Goal: Task Accomplishment & Management: Manage account settings

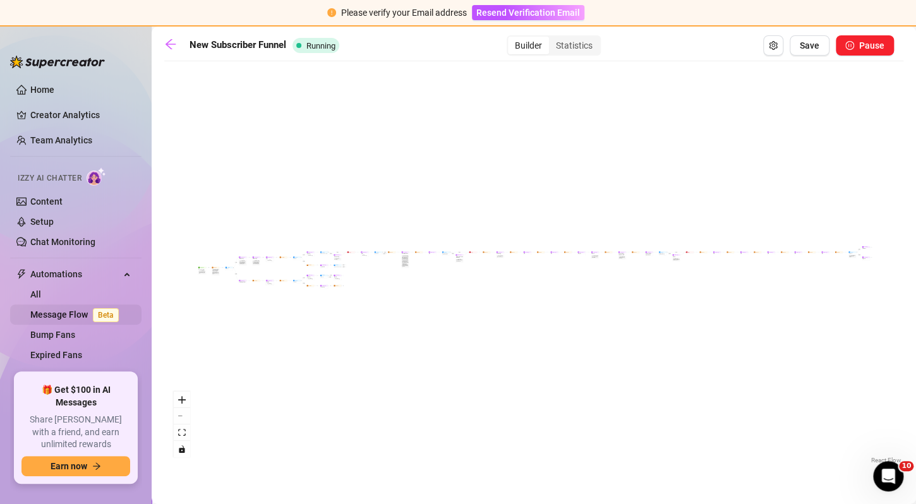
click at [88, 310] on link "Message Flow Beta" at bounding box center [77, 315] width 94 height 10
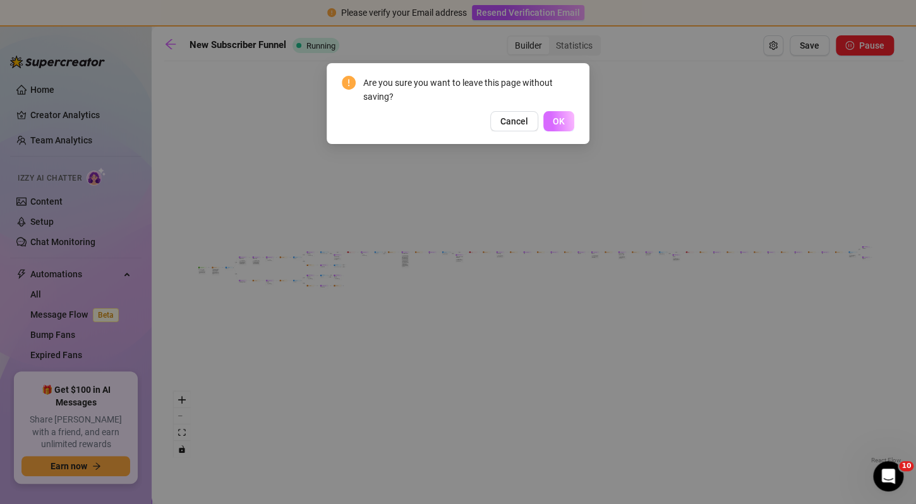
click at [554, 123] on span "OK" at bounding box center [559, 121] width 12 height 10
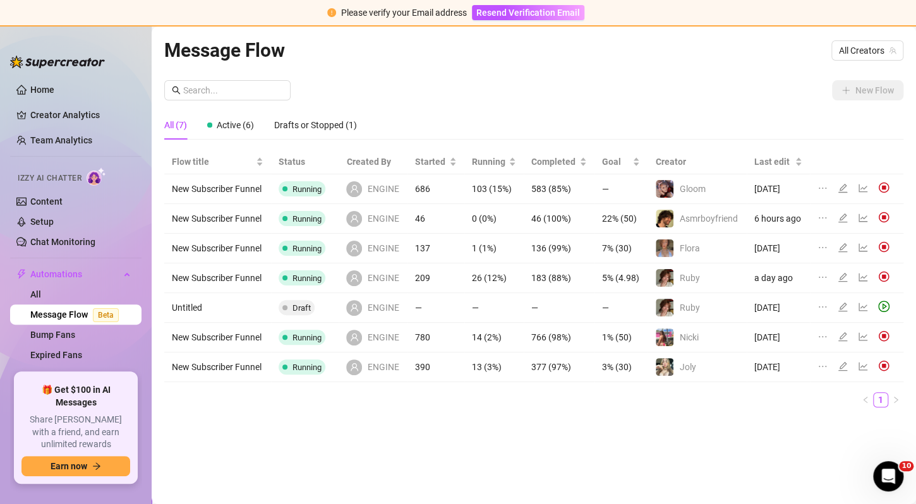
click at [858, 336] on icon "line-chart" at bounding box center [863, 337] width 10 height 10
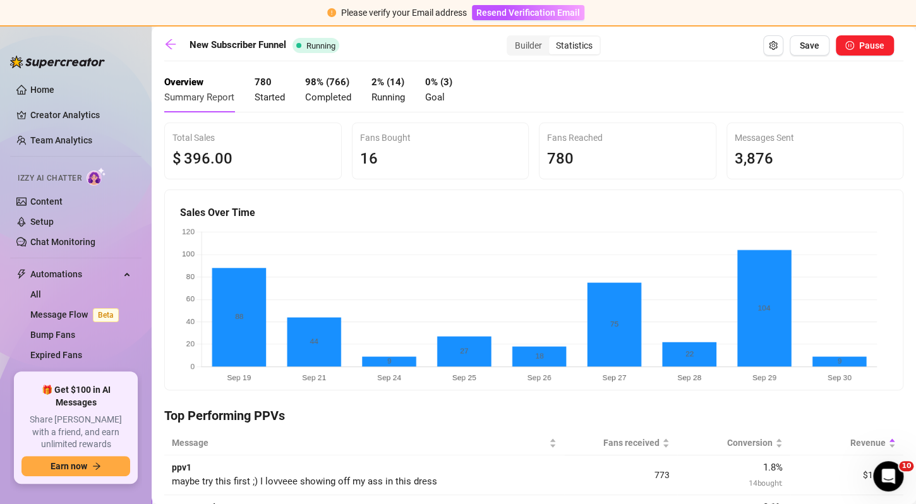
scroll to position [25, 0]
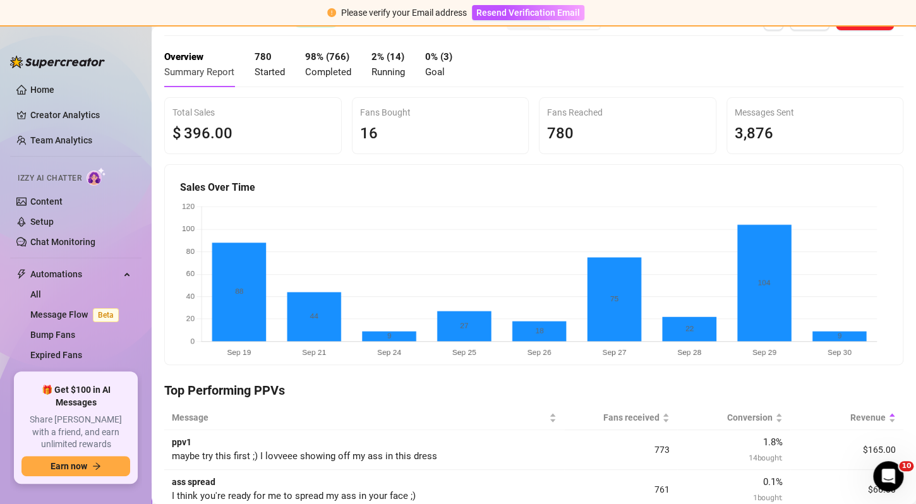
click at [445, 71] on span "Goal" at bounding box center [435, 71] width 20 height 11
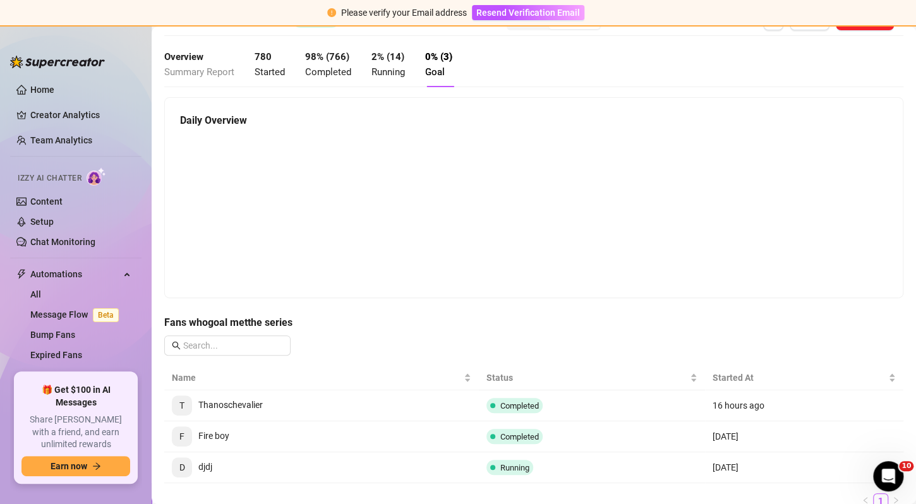
click at [183, 57] on strong "Overview" at bounding box center [183, 56] width 39 height 11
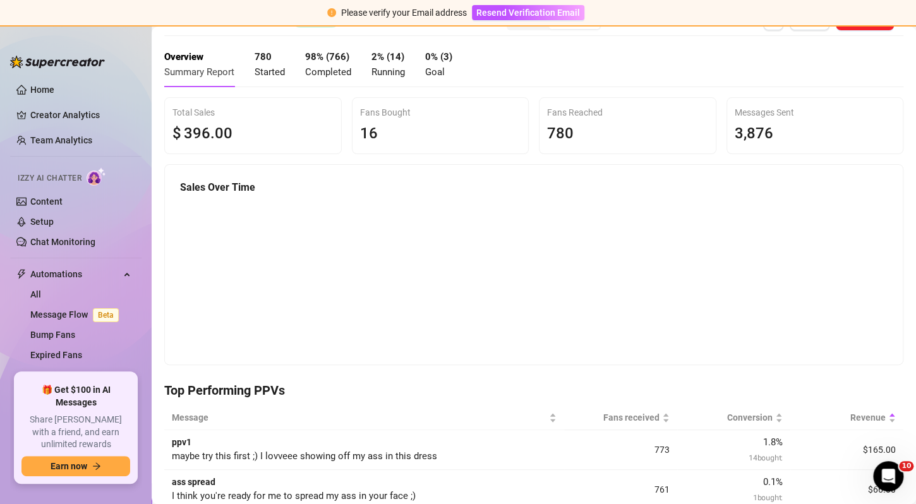
scroll to position [0, 0]
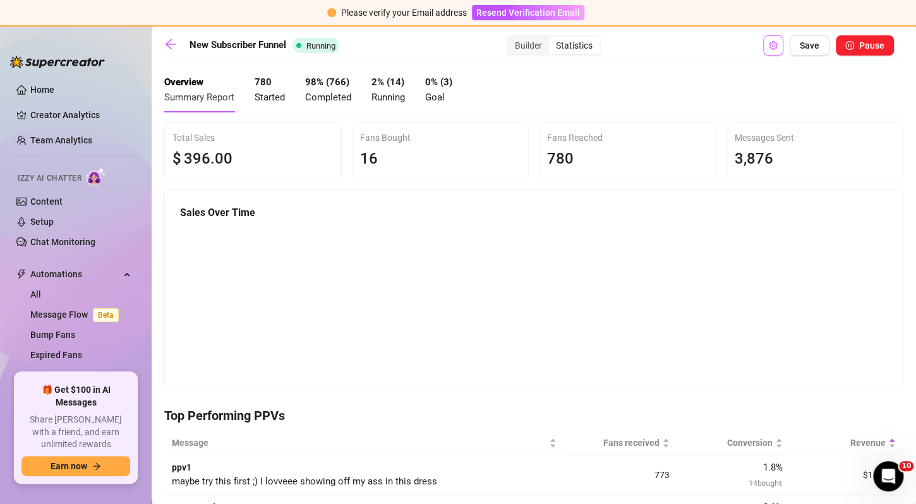
click at [771, 48] on button "Open Exit Rules" at bounding box center [773, 45] width 20 height 20
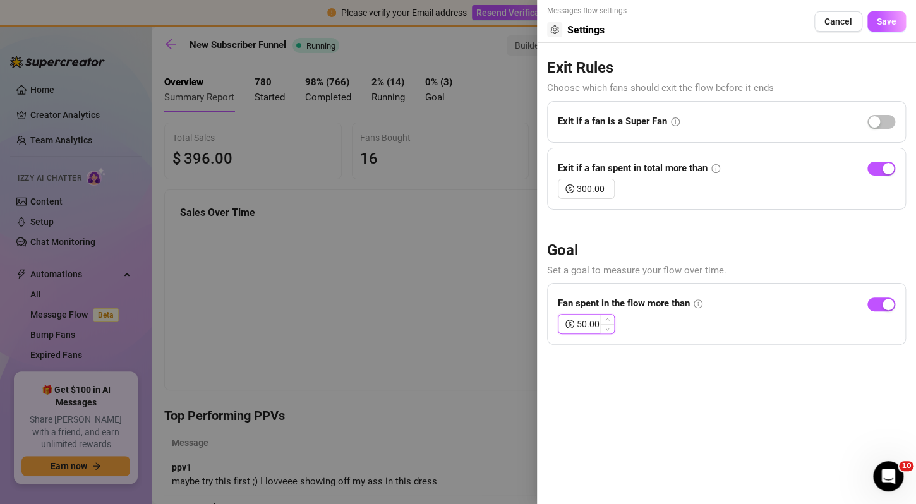
click at [611, 324] on span "Decrease Value" at bounding box center [607, 328] width 14 height 9
click at [586, 324] on input "49.98" at bounding box center [595, 324] width 37 height 19
type input "5.00"
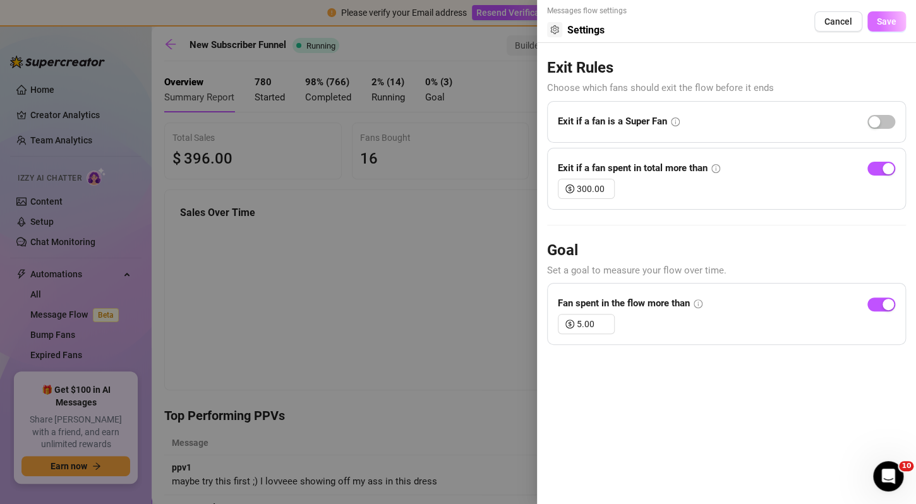
click at [887, 31] on button "Save" at bounding box center [887, 21] width 39 height 20
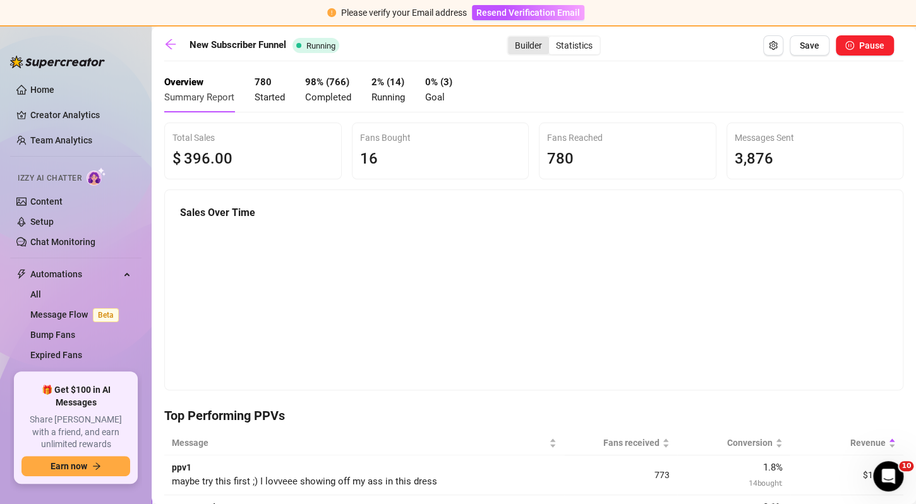
click at [529, 50] on div "Builder" at bounding box center [528, 46] width 41 height 18
click at [511, 39] on input "Builder" at bounding box center [511, 39] width 0 height 0
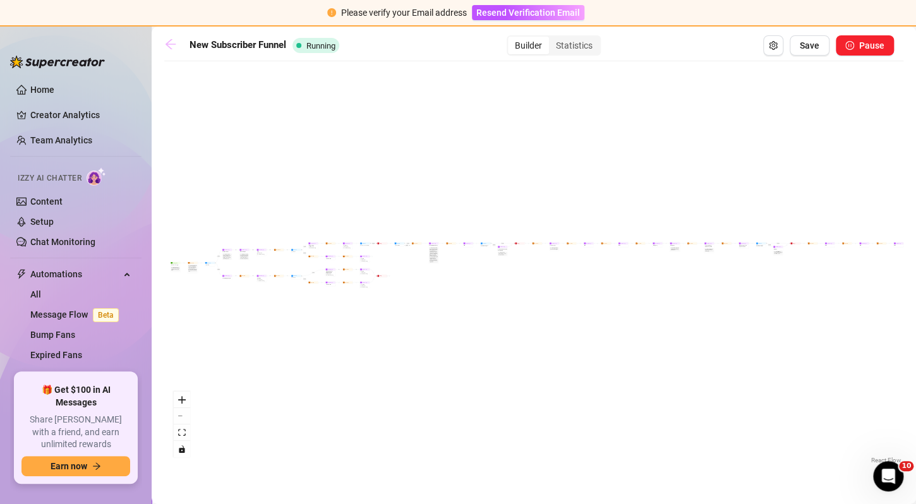
click at [166, 47] on icon "arrow-left" at bounding box center [170, 44] width 13 height 13
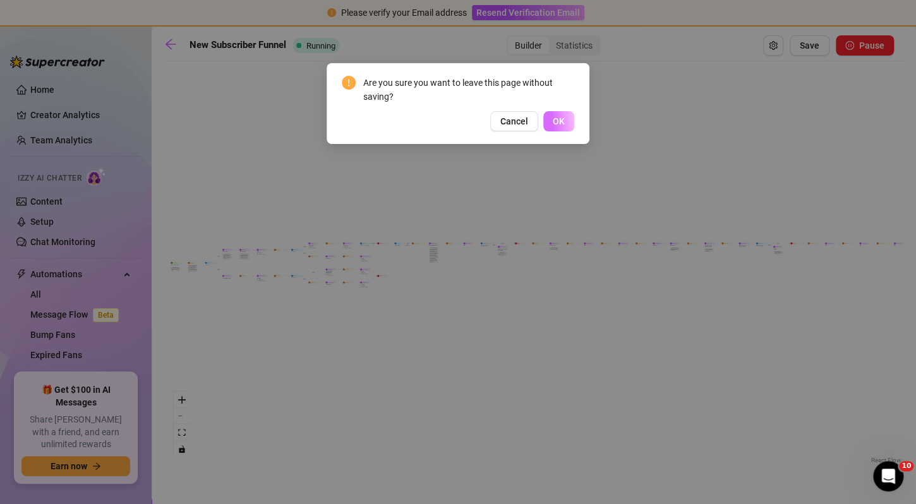
click at [571, 127] on button "OK" at bounding box center [558, 121] width 31 height 20
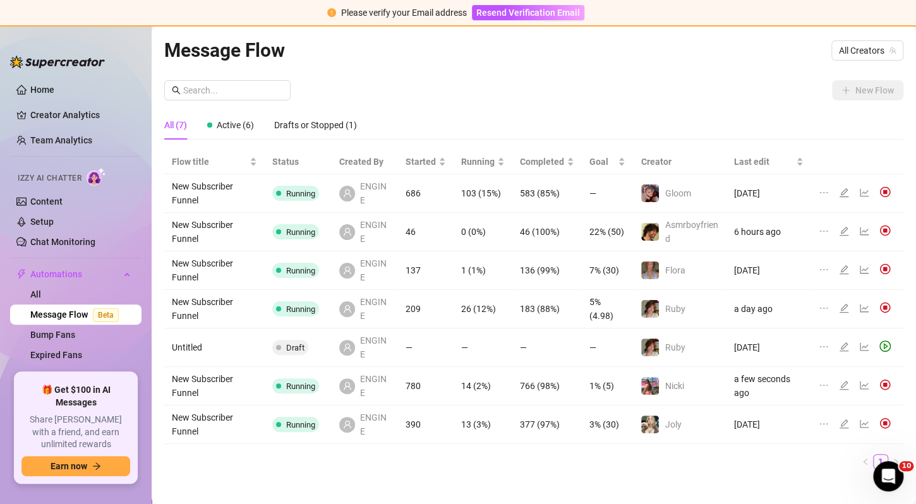
click at [839, 308] on icon "edit" at bounding box center [844, 308] width 10 height 10
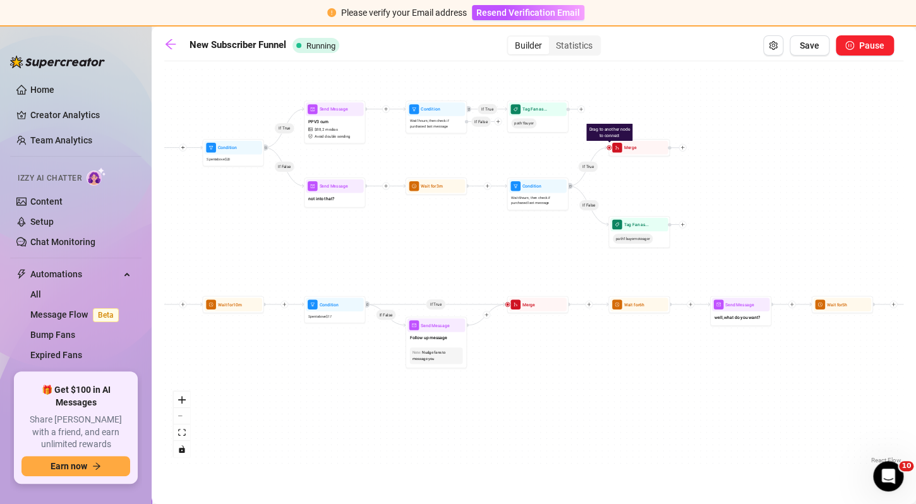
drag, startPoint x: 313, startPoint y: 270, endPoint x: 427, endPoint y: 248, distance: 115.9
click at [427, 248] on div "If True If True If False If True If True If True If True If True If True If Fal…" at bounding box center [533, 267] width 739 height 399
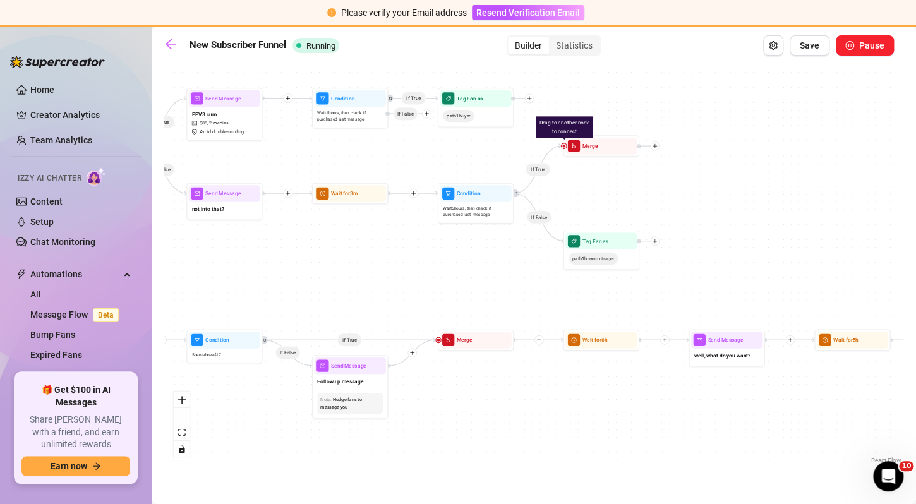
drag, startPoint x: 519, startPoint y: 233, endPoint x: 430, endPoint y: 255, distance: 91.8
click at [430, 255] on div "If True If True If False If True If True If True If True If True If True If Fal…" at bounding box center [533, 267] width 739 height 399
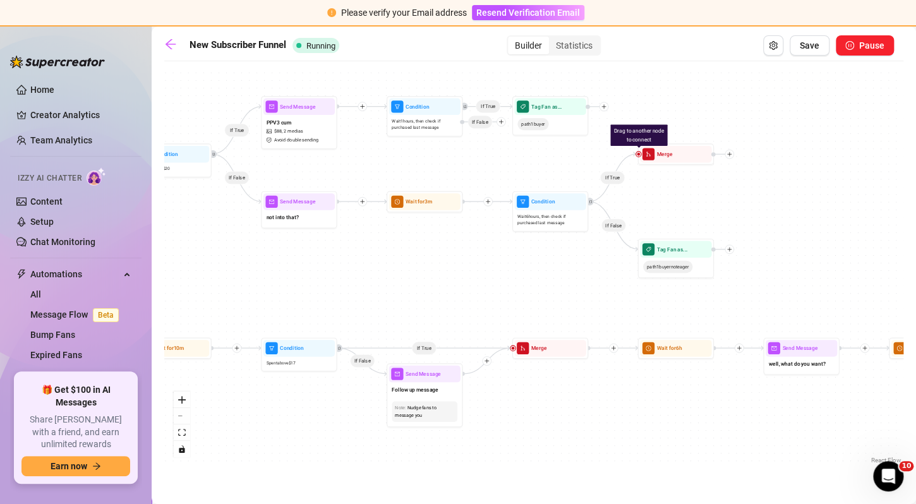
drag, startPoint x: 535, startPoint y: 250, endPoint x: 610, endPoint y: 258, distance: 75.6
click at [610, 258] on div "If True If True If False If True If True If True If True If True If True If Fal…" at bounding box center [533, 267] width 739 height 399
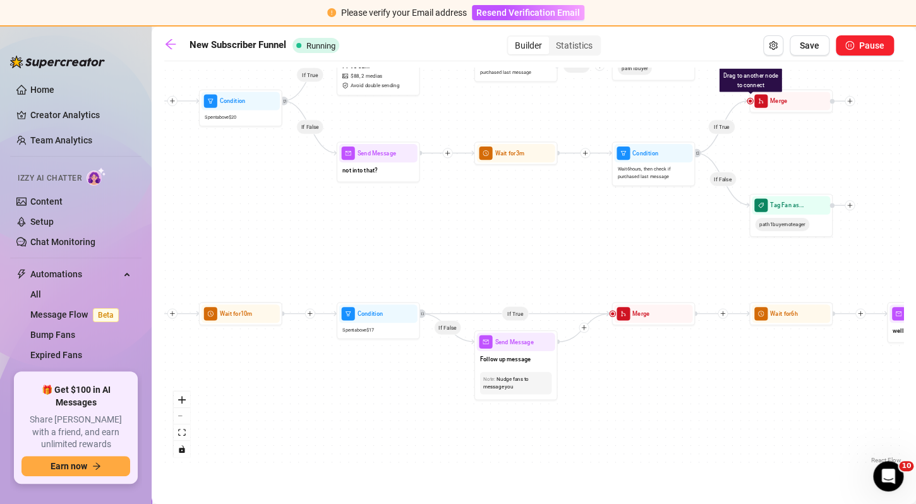
drag, startPoint x: 571, startPoint y: 277, endPoint x: 673, endPoint y: 238, distance: 109.3
click at [673, 238] on div "If True If True If False If True If True If True If True If True If True If Fal…" at bounding box center [533, 267] width 739 height 399
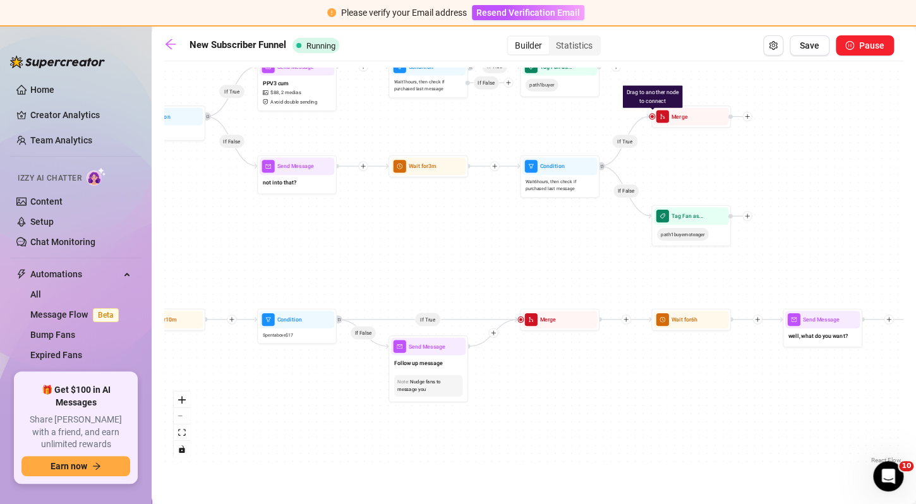
drag, startPoint x: 673, startPoint y: 238, endPoint x: 581, endPoint y: 243, distance: 92.4
click at [581, 243] on div "If True If True If False If True If True If True If True If True If True If Fal…" at bounding box center [533, 267] width 739 height 399
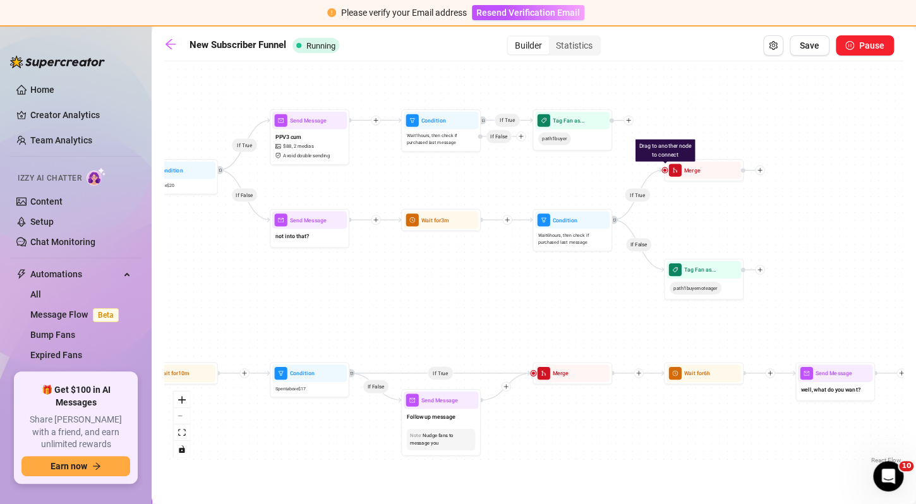
drag, startPoint x: 581, startPoint y: 243, endPoint x: 596, endPoint y: 301, distance: 60.7
click at [596, 301] on div "If True If True If False If True If True If True If True If True If True If Fal…" at bounding box center [533, 267] width 739 height 399
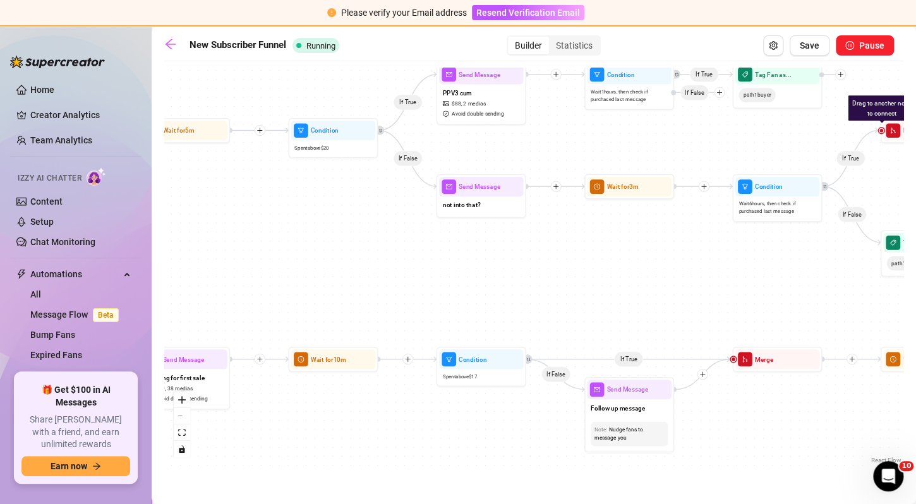
drag, startPoint x: 551, startPoint y: 189, endPoint x: 782, endPoint y: 149, distance: 234.7
click at [782, 149] on div "If True If True If False If True If True If True If True If True If True If Fal…" at bounding box center [533, 267] width 739 height 399
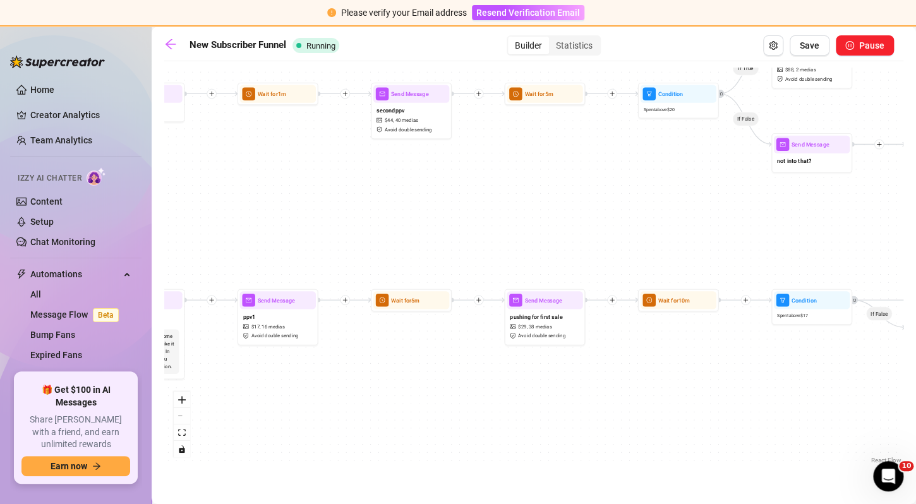
drag, startPoint x: 406, startPoint y: 269, endPoint x: 723, endPoint y: 215, distance: 321.8
click at [723, 215] on div "If True If True If False If True If True If True If True If True If True If Fal…" at bounding box center [533, 267] width 739 height 399
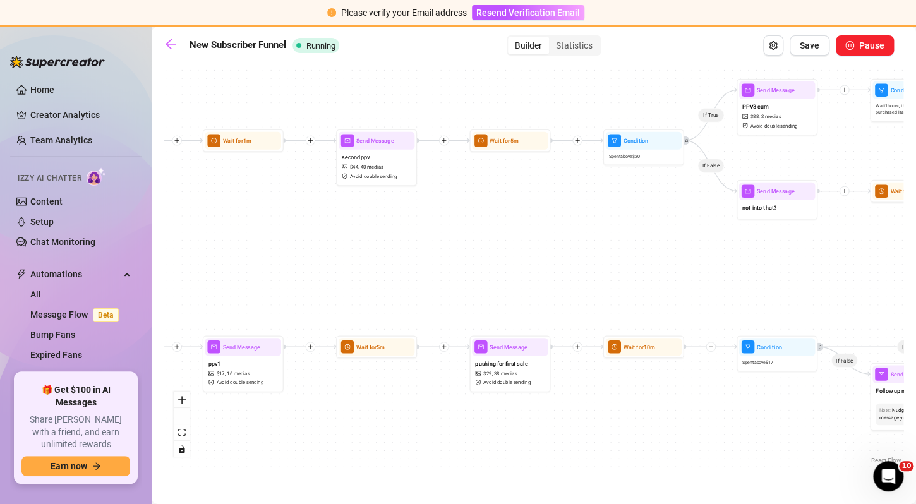
drag, startPoint x: 549, startPoint y: 222, endPoint x: 508, endPoint y: 269, distance: 61.8
click at [508, 269] on div "If True If True If False If True If True If True If True If True If True If Fal…" at bounding box center [533, 267] width 739 height 399
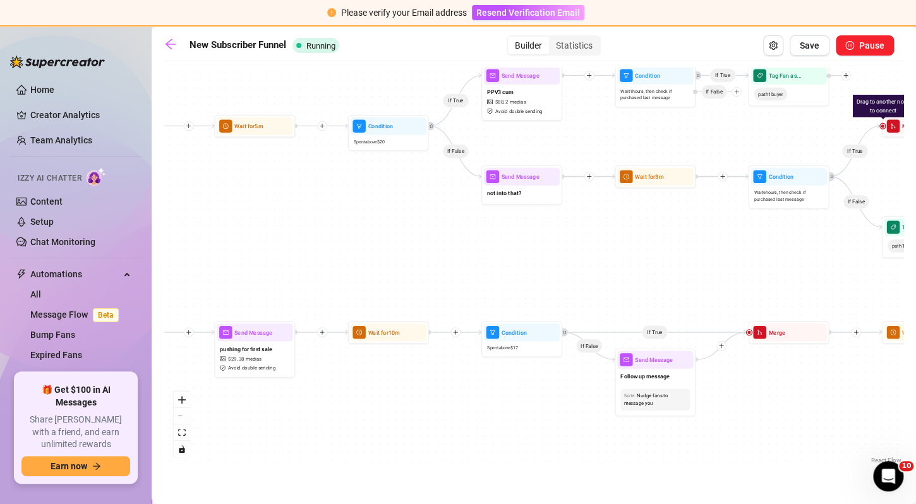
drag, startPoint x: 508, startPoint y: 269, endPoint x: 250, endPoint y: 254, distance: 258.9
click at [250, 254] on div "If True If True If False If True If True If True If True If True If True If Fal…" at bounding box center [533, 267] width 739 height 399
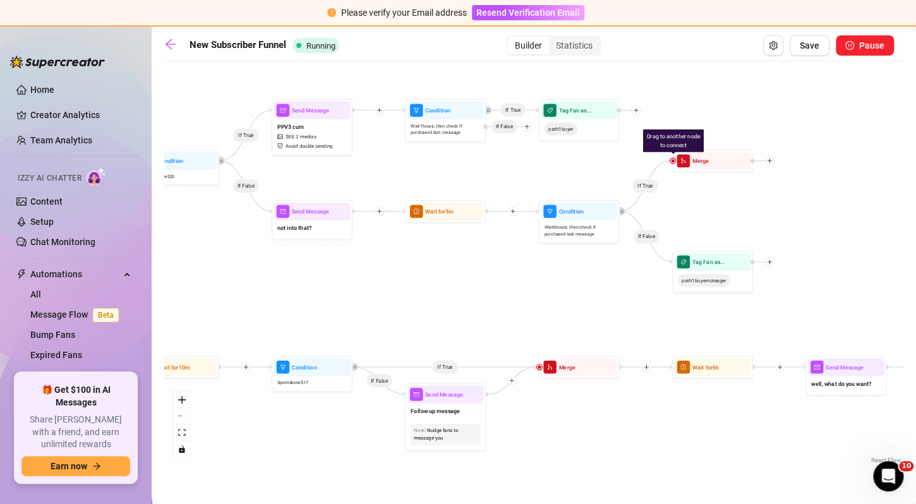
drag, startPoint x: 618, startPoint y: 267, endPoint x: 360, endPoint y: 309, distance: 261.3
click at [360, 309] on div "If True If True If False If True If True If True If True If True If True If Fal…" at bounding box center [533, 267] width 739 height 399
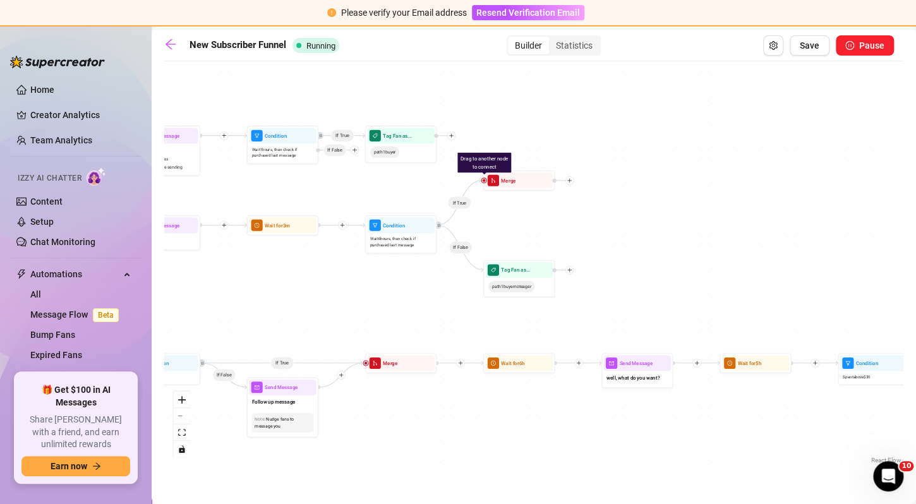
drag, startPoint x: 537, startPoint y: 322, endPoint x: 414, endPoint y: 313, distance: 123.5
click at [414, 313] on div "If True If True If False If True If True If True If True If True If True If Fal…" at bounding box center [533, 267] width 739 height 399
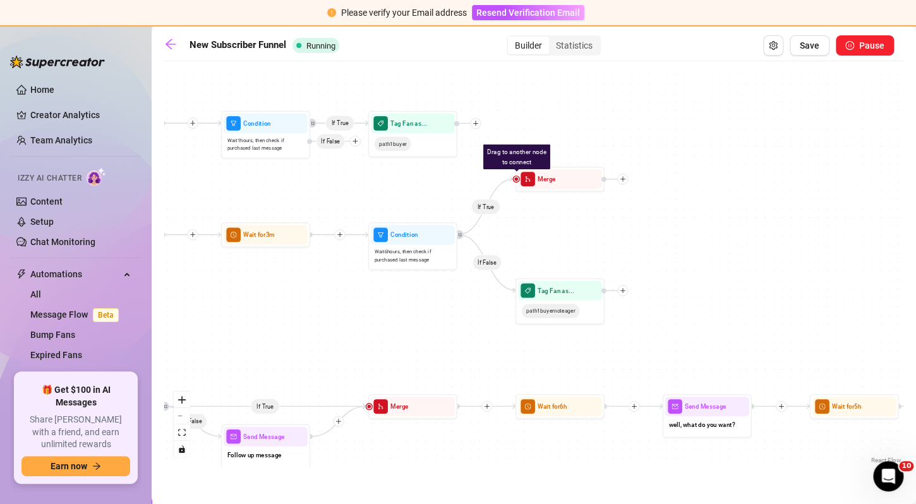
drag, startPoint x: 411, startPoint y: 159, endPoint x: 442, endPoint y: 171, distance: 32.6
click at [442, 171] on div "If True If True If False If True If True If True If True If True If True If Fal…" at bounding box center [533, 267] width 739 height 399
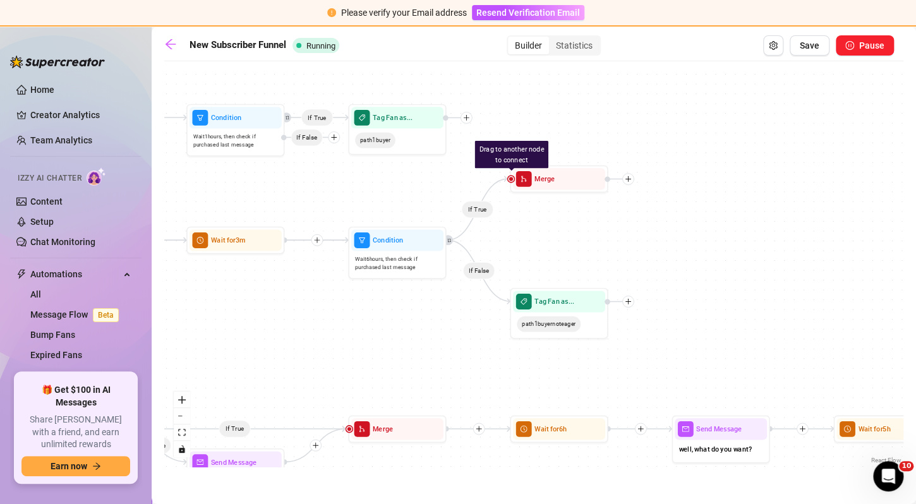
drag, startPoint x: 656, startPoint y: 255, endPoint x: 627, endPoint y: 243, distance: 31.7
click at [627, 243] on div "If True If True If False If True If True If True If True If True If True If Fal…" at bounding box center [533, 267] width 739 height 399
